Goal: Navigation & Orientation: Find specific page/section

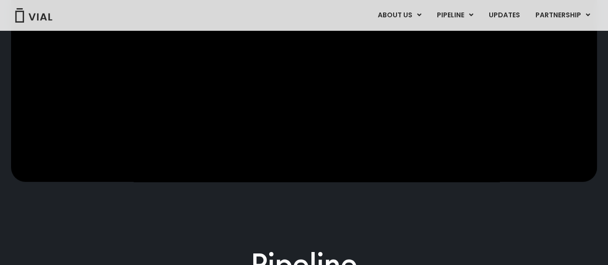
scroll to position [577, 0]
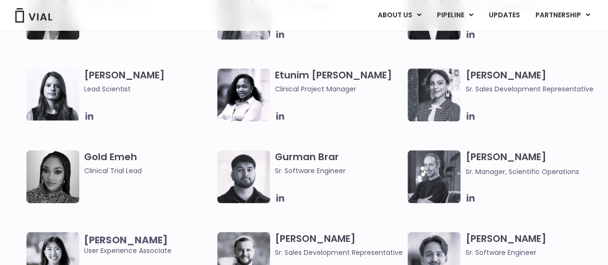
scroll to position [914, 0]
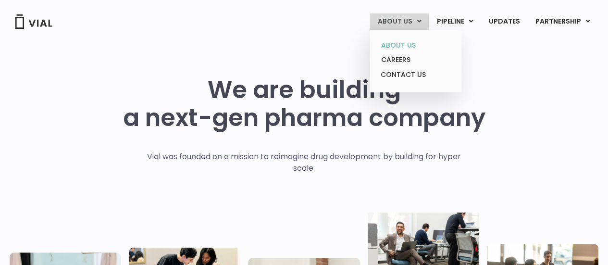
click at [403, 49] on link "ABOUT US" at bounding box center [416, 45] width 84 height 15
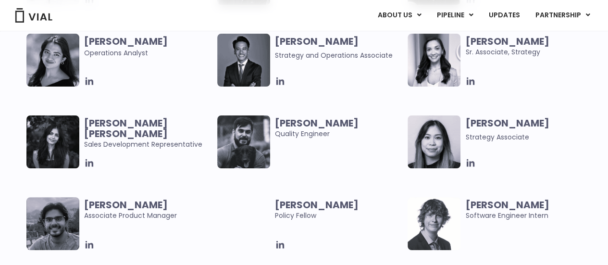
scroll to position [1876, 0]
